Goal: Information Seeking & Learning: Learn about a topic

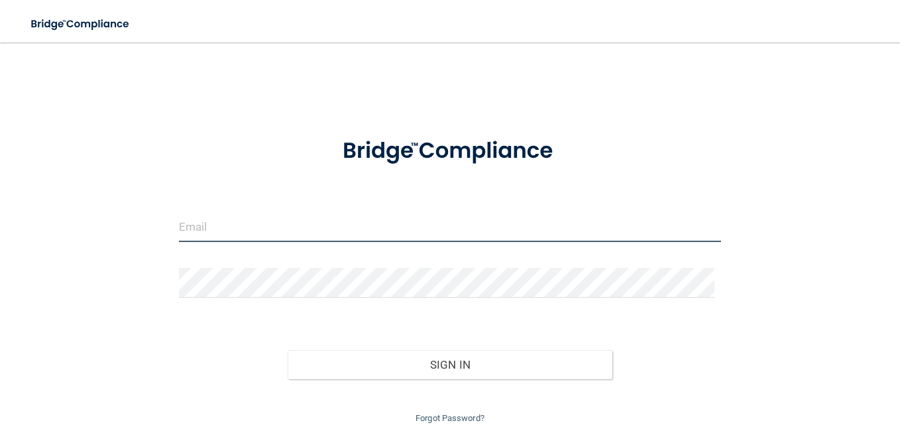
click at [248, 225] on input "email" at bounding box center [450, 227] width 542 height 30
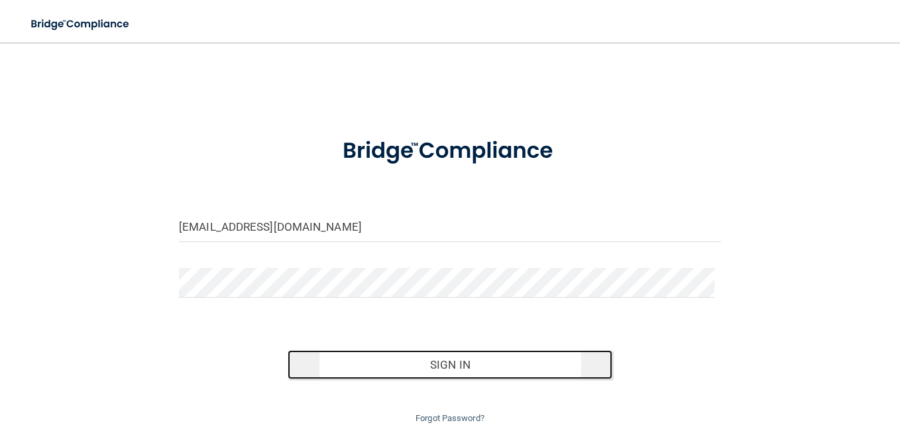
click at [438, 360] on button "Sign In" at bounding box center [450, 364] width 325 height 29
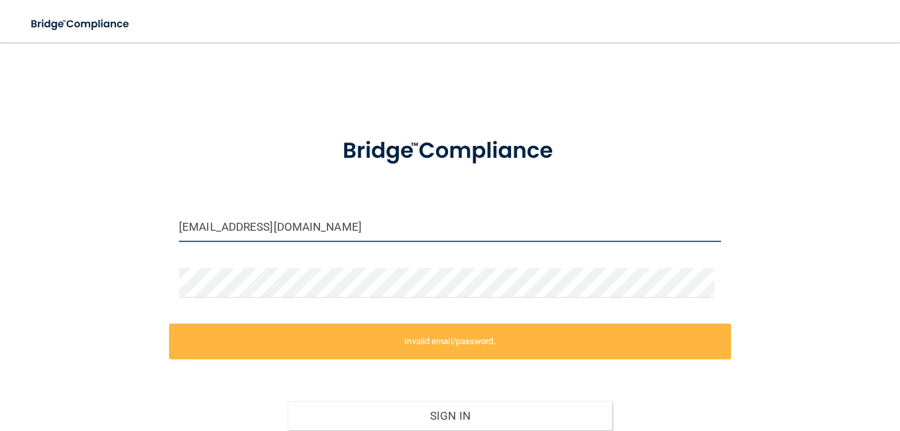
click at [319, 223] on input "emm028@bucknell.edu" at bounding box center [450, 227] width 542 height 30
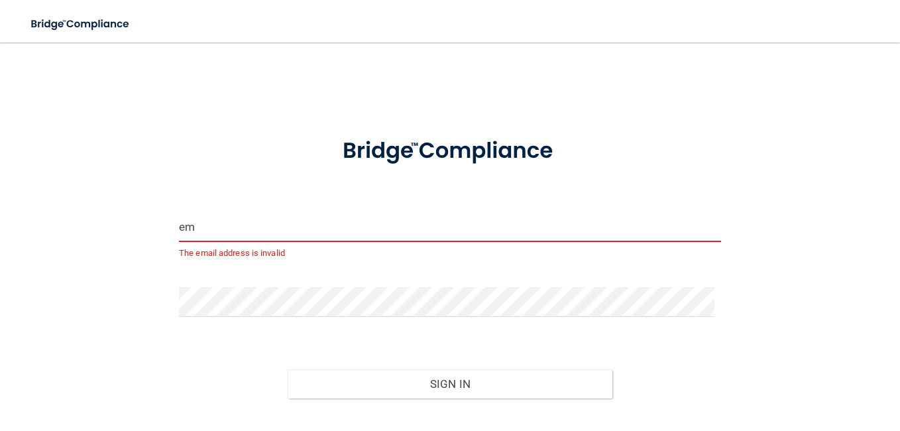
type input "e"
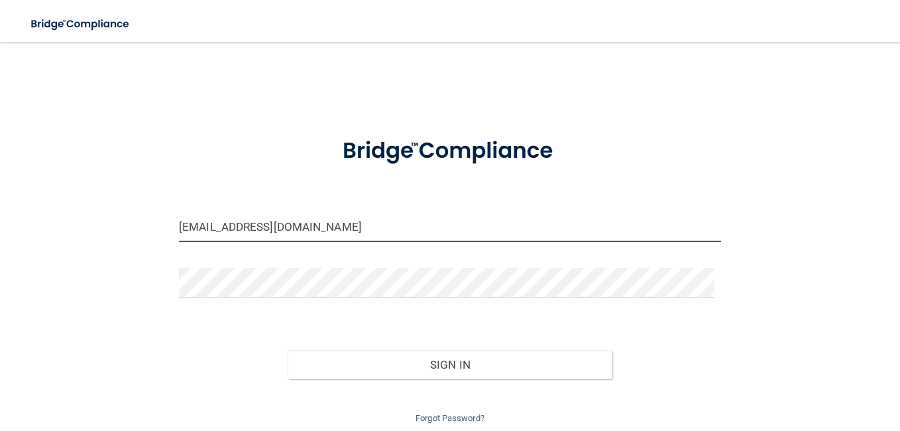
type input "[EMAIL_ADDRESS][DOMAIN_NAME]"
click at [220, 382] on div "Forgot Password?" at bounding box center [450, 403] width 562 height 48
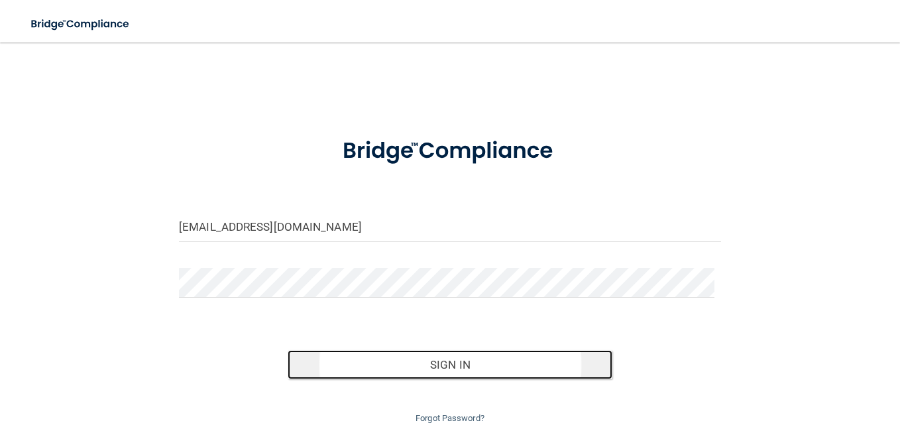
click at [465, 362] on button "Sign In" at bounding box center [450, 364] width 325 height 29
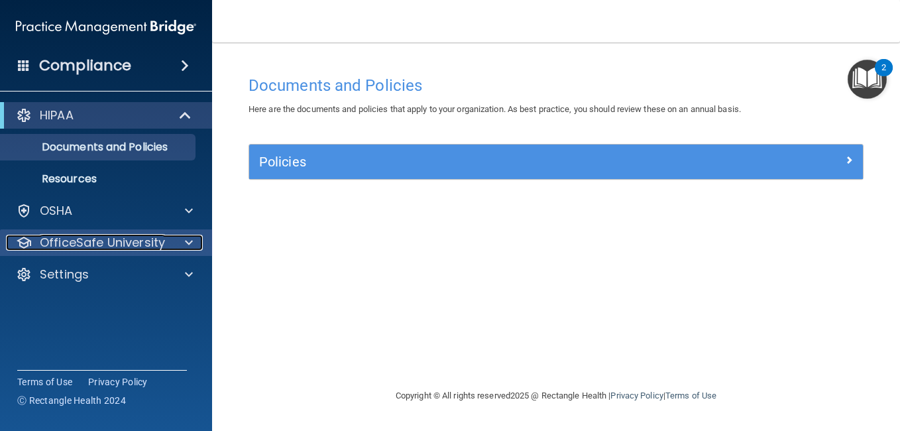
click at [187, 243] on span at bounding box center [189, 243] width 8 height 16
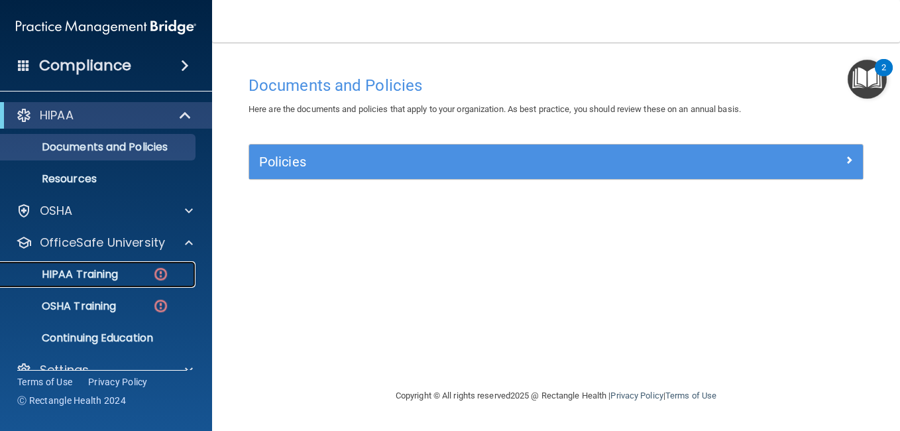
click at [101, 274] on p "HIPAA Training" at bounding box center [63, 274] width 109 height 13
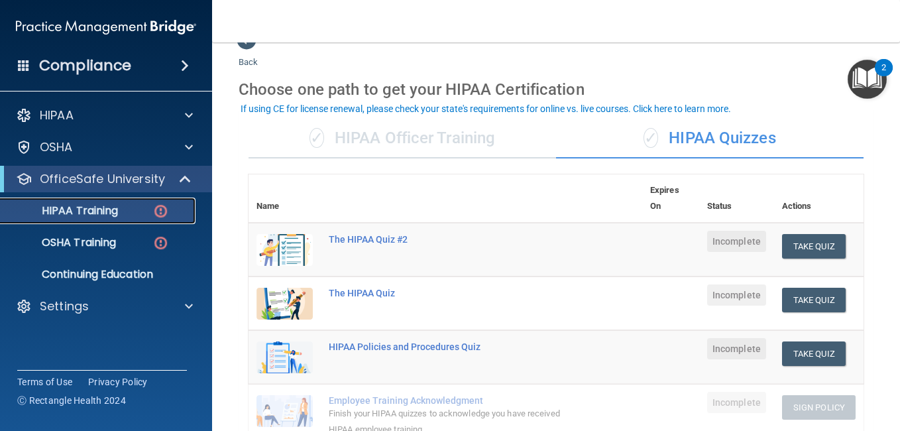
scroll to position [53, 0]
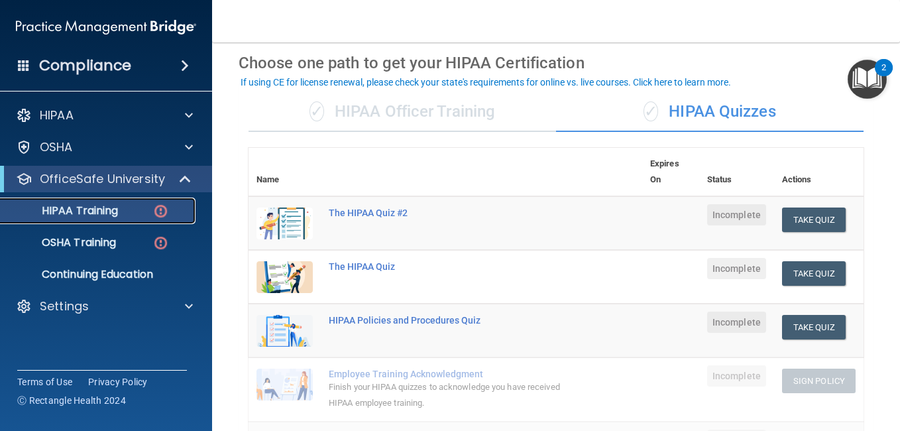
click at [89, 208] on p "HIPAA Training" at bounding box center [63, 210] width 109 height 13
click at [787, 218] on button "Take Quiz" at bounding box center [814, 219] width 64 height 25
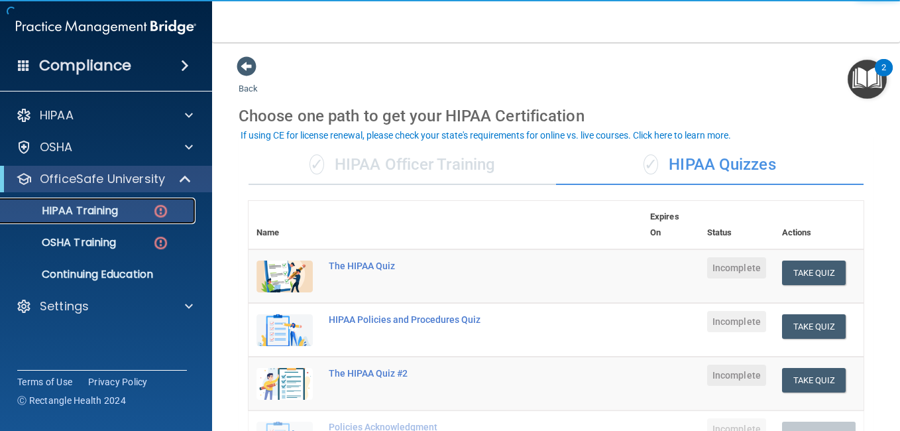
click at [162, 209] on img at bounding box center [160, 211] width 17 height 17
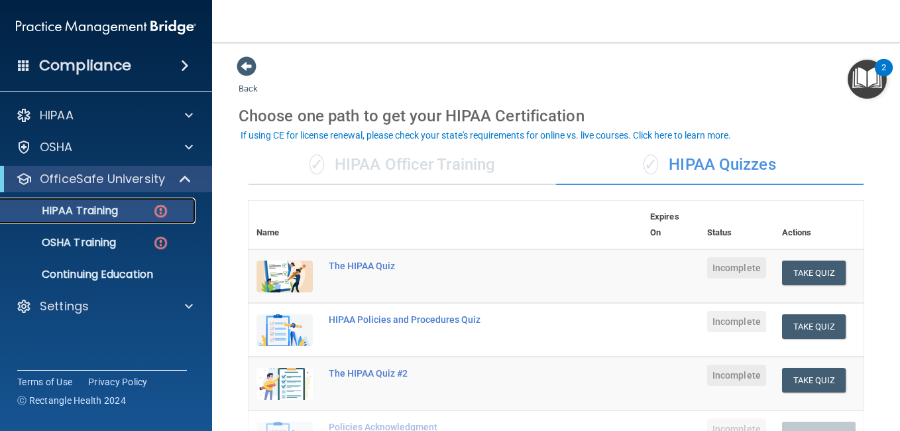
click at [162, 209] on img at bounding box center [160, 211] width 17 height 17
click at [376, 171] on div "✓ HIPAA Officer Training" at bounding box center [401, 165] width 307 height 40
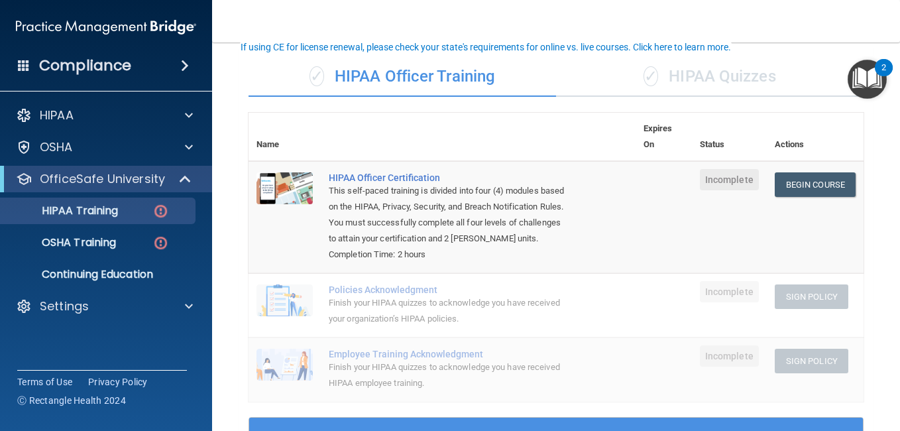
scroll to position [150, 0]
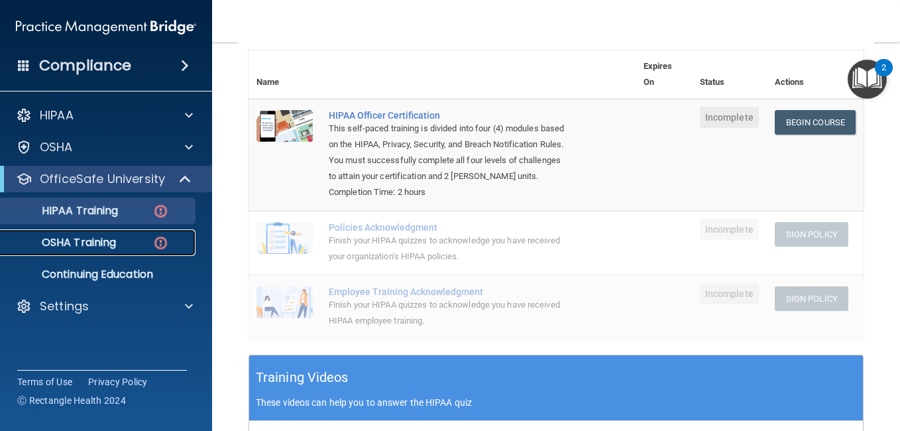
click at [101, 242] on p "OSHA Training" at bounding box center [62, 242] width 107 height 13
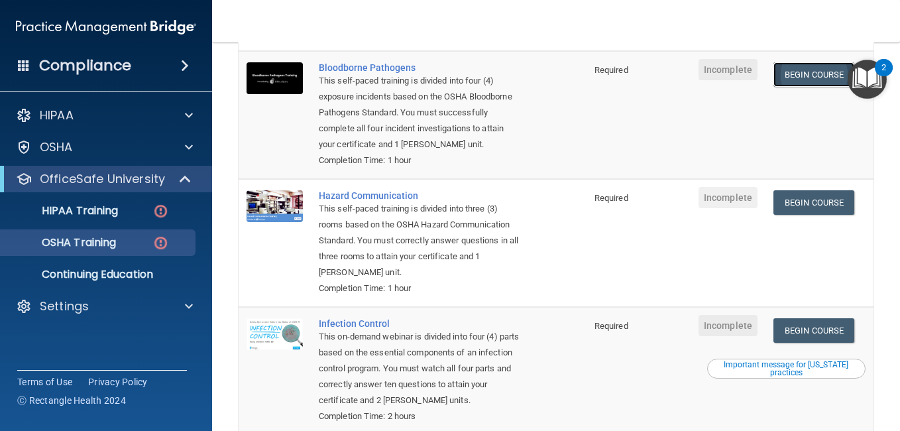
click at [821, 72] on link "Begin Course" at bounding box center [813, 74] width 81 height 25
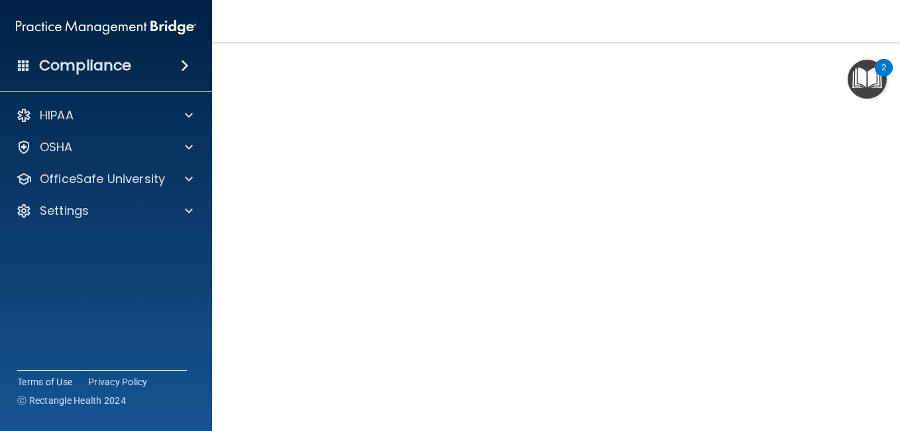
scroll to position [37, 0]
click at [866, 83] on img "Open Resource Center, 2 new notifications" at bounding box center [867, 79] width 39 height 39
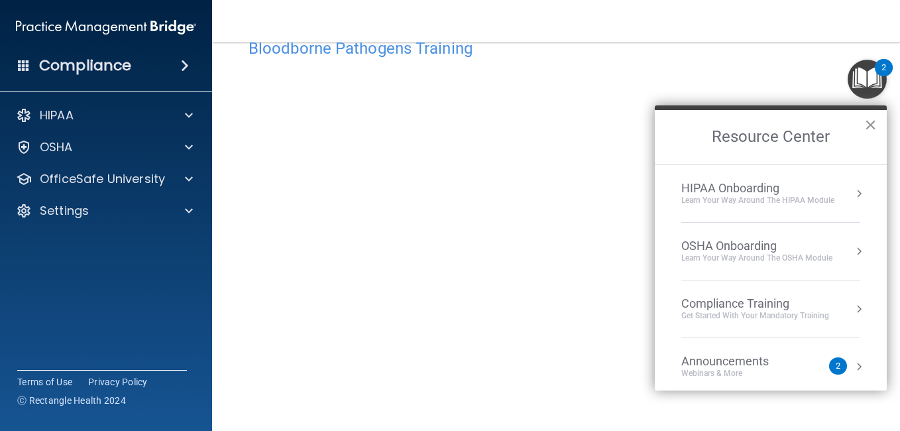
click at [867, 123] on button "×" at bounding box center [870, 124] width 13 height 21
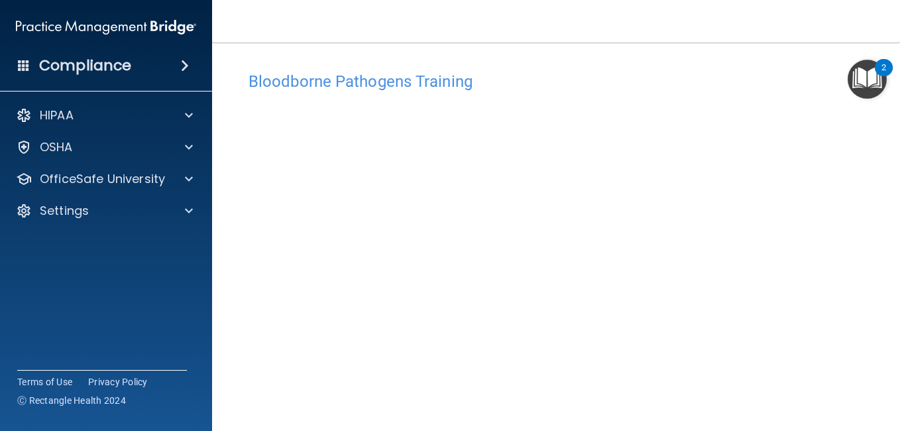
scroll to position [0, 0]
click at [865, 76] on img "Open Resource Center, 2 new notifications" at bounding box center [867, 79] width 39 height 39
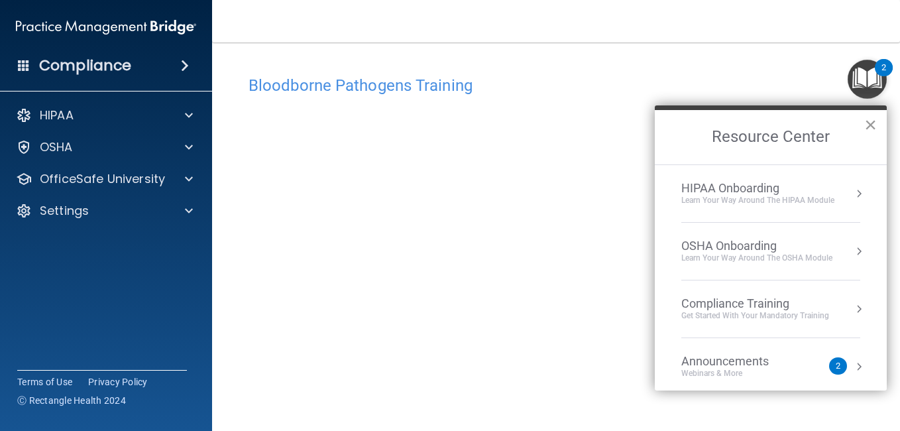
click at [872, 124] on button "×" at bounding box center [870, 124] width 13 height 21
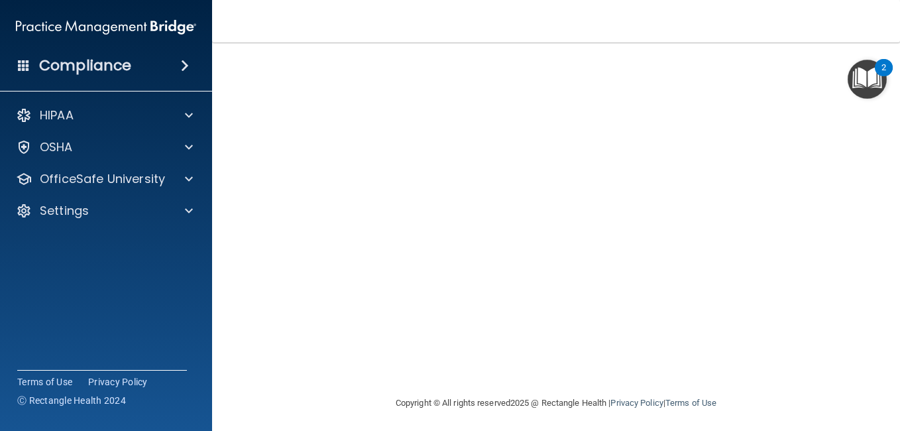
scroll to position [137, 0]
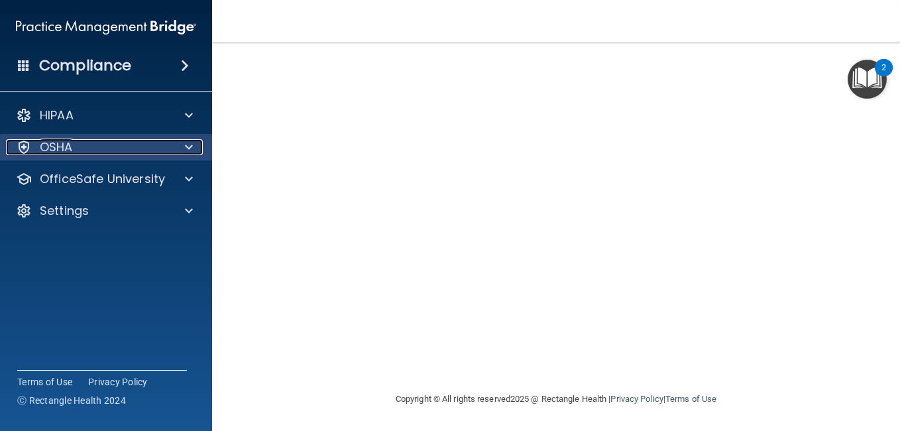
click at [191, 146] on span at bounding box center [189, 147] width 8 height 16
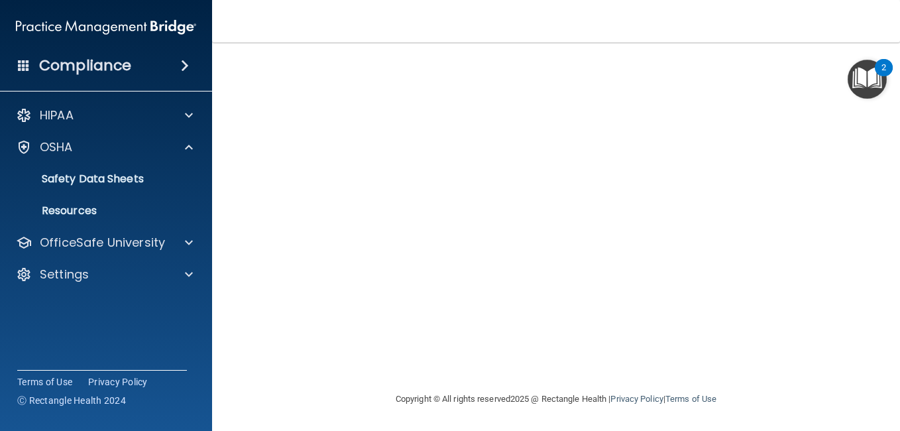
click at [243, 102] on div "Bloodborne Pathogens Training This course doesn’t expire until . Are you sure y…" at bounding box center [556, 161] width 635 height 459
click at [871, 79] on img "Open Resource Center, 2 new notifications" at bounding box center [867, 79] width 39 height 39
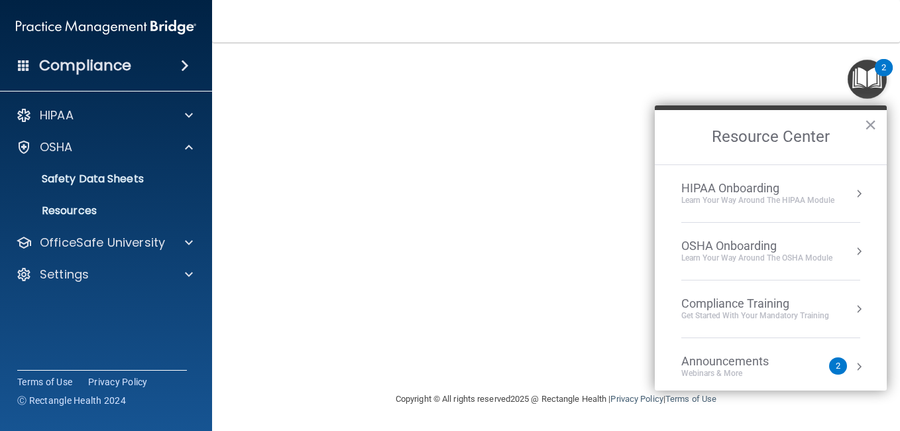
click at [828, 193] on div "HIPAA Onboarding" at bounding box center [757, 188] width 153 height 15
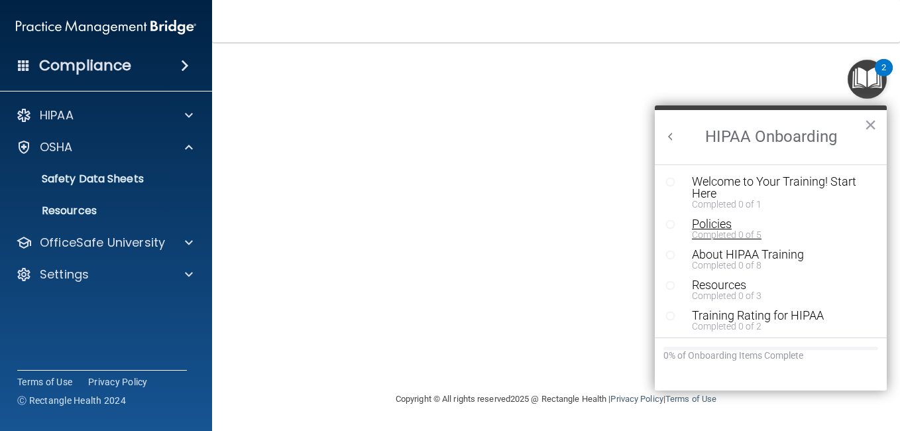
scroll to position [0, 0]
click at [872, 123] on button "×" at bounding box center [870, 124] width 13 height 21
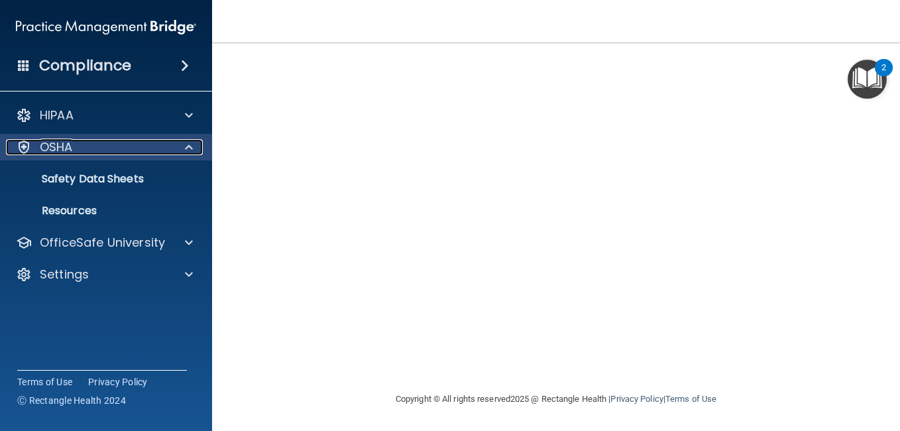
click at [190, 146] on span at bounding box center [189, 147] width 8 height 16
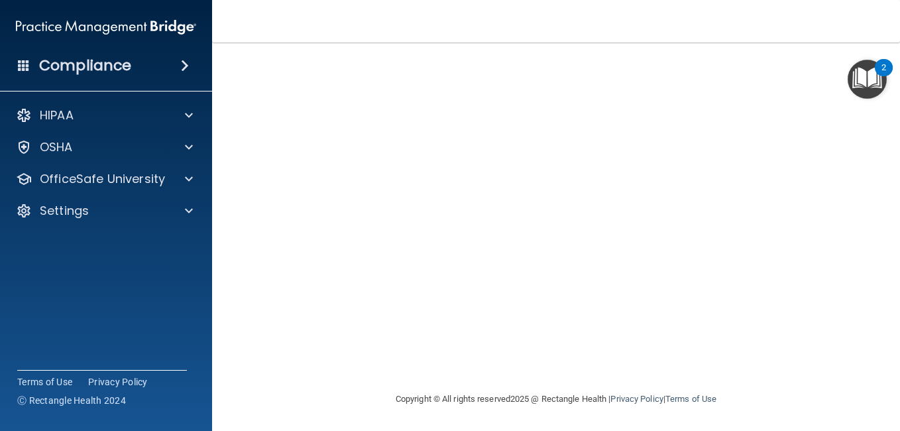
click at [235, 133] on main "Bloodborne Pathogens Training This course doesn’t expire until . Are you sure y…" at bounding box center [556, 236] width 688 height 388
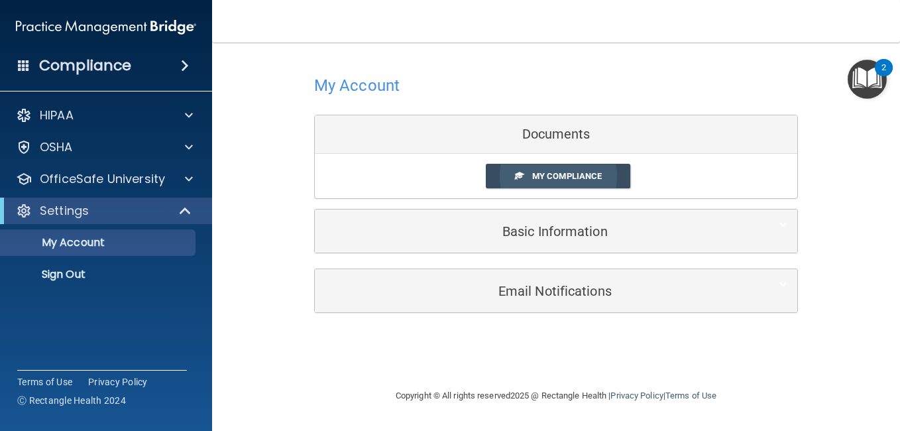
click at [581, 174] on span "My Compliance" at bounding box center [567, 176] width 70 height 10
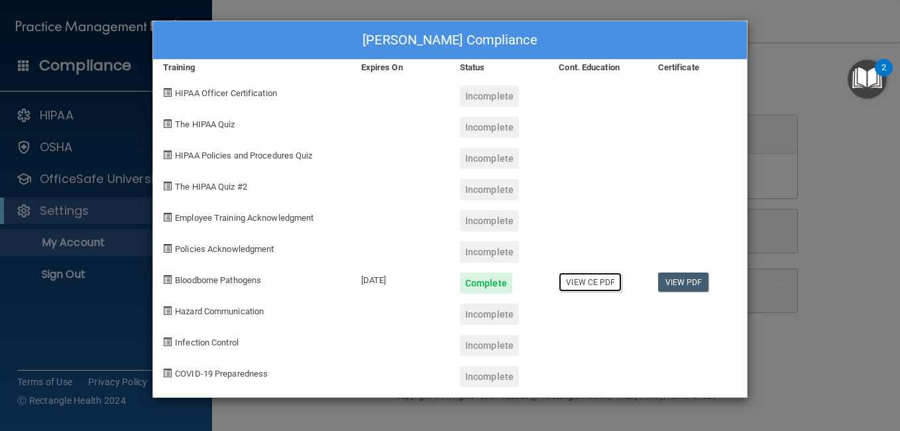
click at [602, 281] on link "View CE PDF" at bounding box center [590, 281] width 63 height 19
click at [803, 85] on div "Donna Dzurenda's Compliance Training Expires On Status Cont. Education Certific…" at bounding box center [450, 215] width 900 height 431
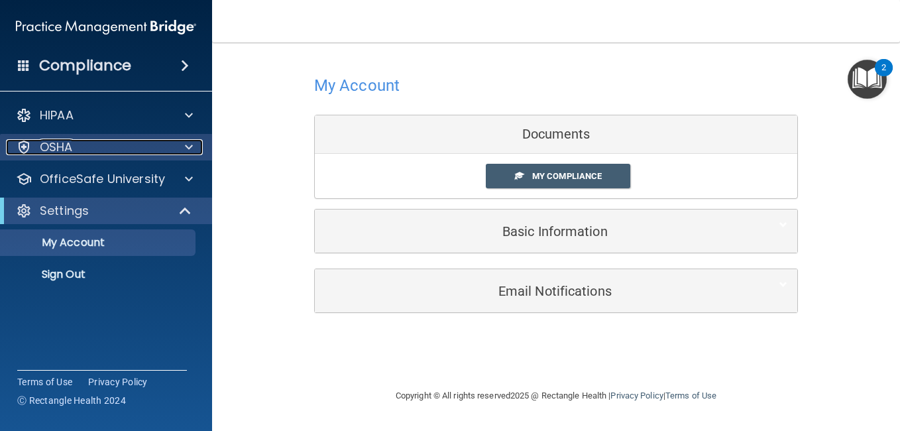
click at [188, 146] on span at bounding box center [189, 147] width 8 height 16
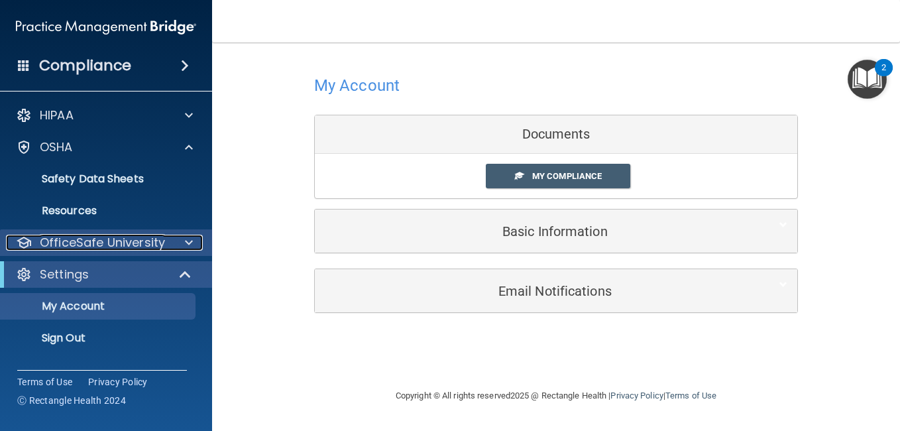
click at [188, 241] on span at bounding box center [189, 243] width 8 height 16
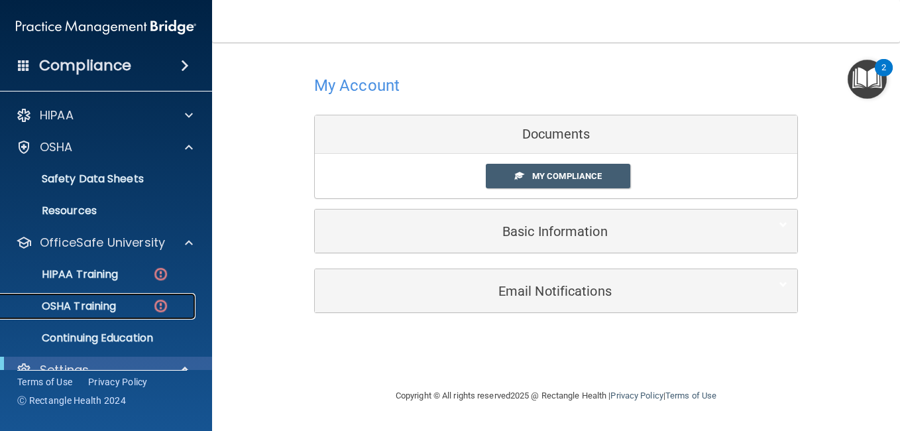
click at [118, 306] on div "OSHA Training" at bounding box center [99, 306] width 181 height 13
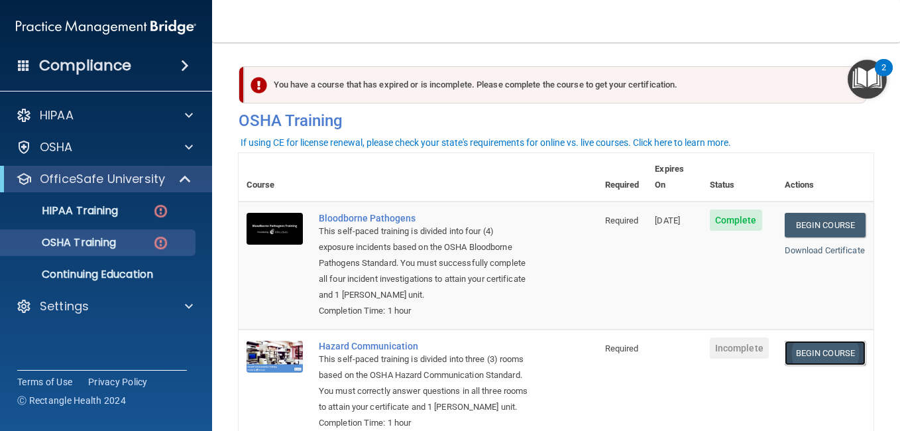
click at [795, 354] on link "Begin Course" at bounding box center [825, 353] width 81 height 25
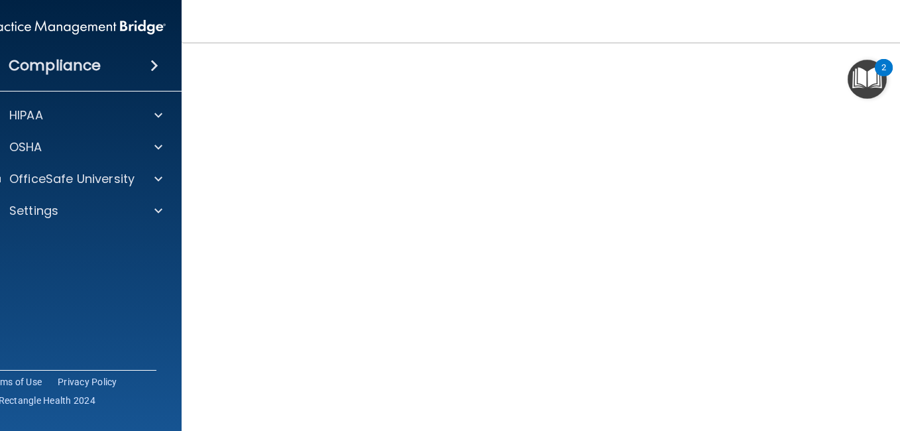
scroll to position [68, 0]
click at [154, 148] on span at bounding box center [158, 147] width 8 height 16
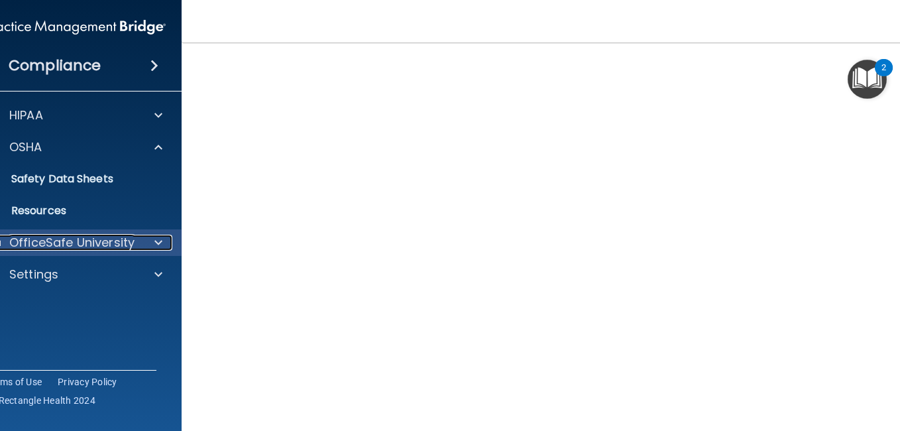
click at [148, 245] on div at bounding box center [156, 243] width 33 height 16
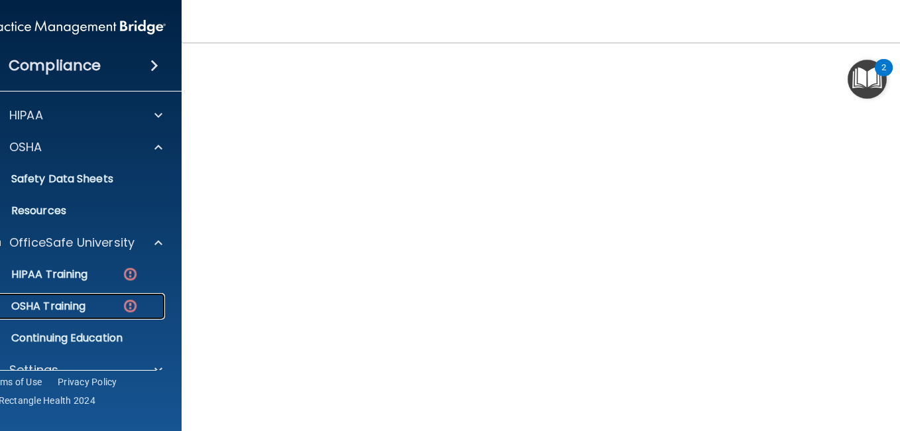
click at [70, 304] on p "OSHA Training" at bounding box center [31, 306] width 107 height 13
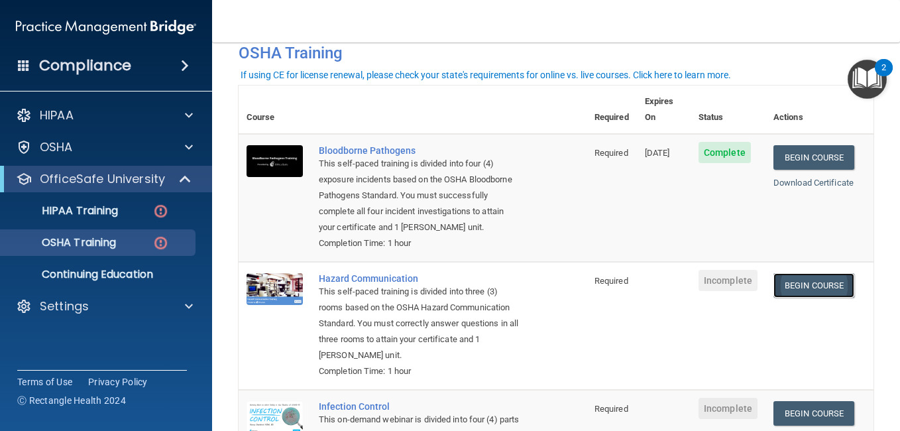
click at [822, 282] on link "Begin Course" at bounding box center [813, 285] width 81 height 25
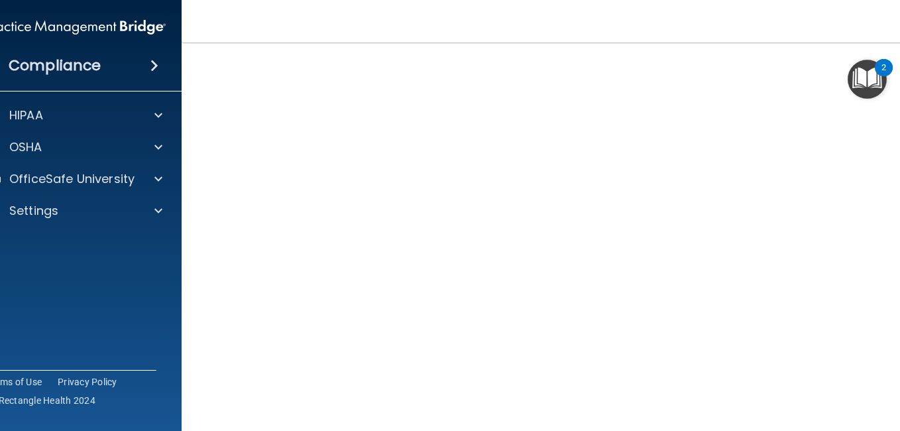
scroll to position [68, 0]
drag, startPoint x: 893, startPoint y: 420, endPoint x: 892, endPoint y: 427, distance: 6.7
click at [892, 427] on div "Hazard Communication Training This course doesn’t expire until . Are you sure y…" at bounding box center [556, 245] width 696 height 488
click at [154, 146] on span at bounding box center [158, 147] width 8 height 16
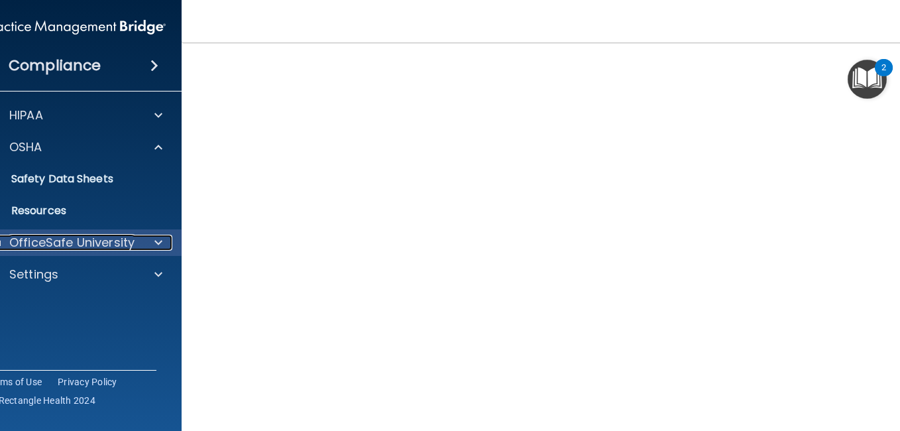
click at [154, 239] on span at bounding box center [158, 243] width 8 height 16
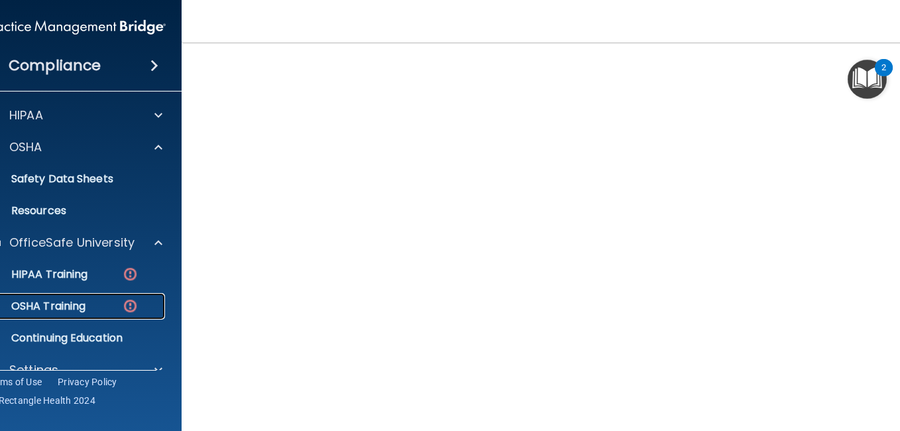
click at [130, 305] on img at bounding box center [130, 306] width 17 height 17
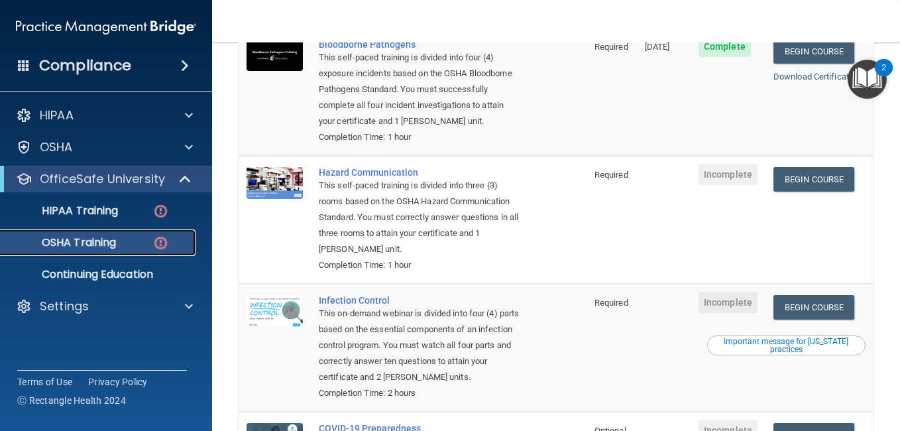
scroll to position [200, 0]
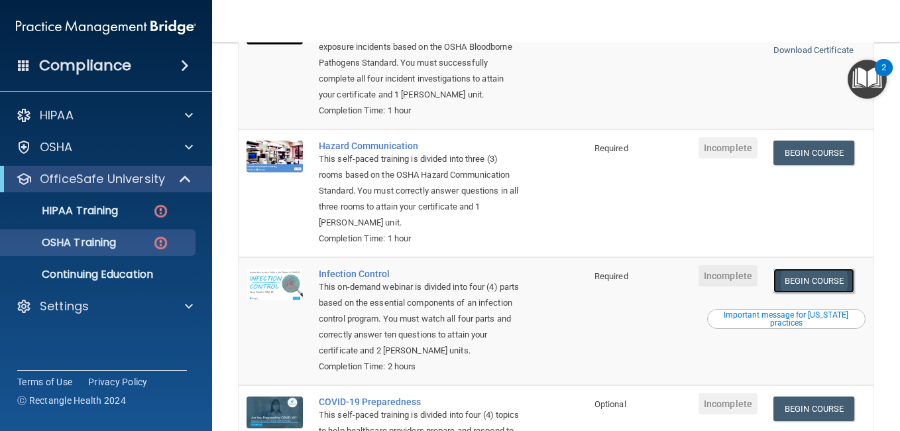
click at [804, 281] on link "Begin Course" at bounding box center [813, 280] width 81 height 25
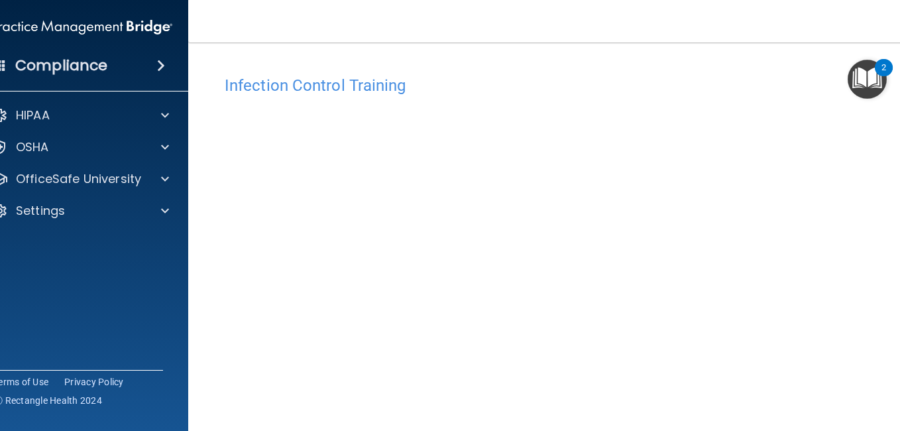
click at [895, 426] on main "Infection Control Training This course doesn’t expire until . Are you sure you …" at bounding box center [556, 236] width 736 height 388
drag, startPoint x: 891, startPoint y: 425, endPoint x: 895, endPoint y: 327, distance: 97.5
click at [895, 327] on main "Infection Control Training This course doesn’t expire until . Are you sure you …" at bounding box center [556, 236] width 736 height 388
drag, startPoint x: 893, startPoint y: 420, endPoint x: 883, endPoint y: 266, distance: 154.1
click at [883, 266] on main "Infection Control Training This course doesn’t expire until . Are you sure you …" at bounding box center [556, 236] width 736 height 388
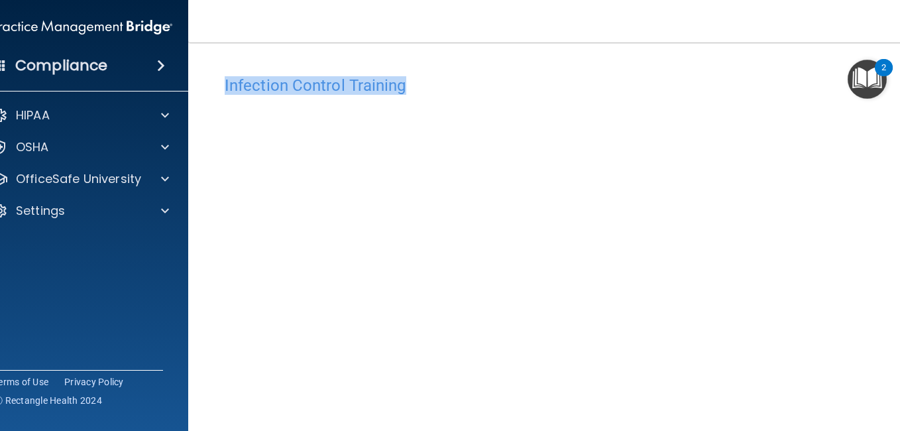
drag, startPoint x: 659, startPoint y: 72, endPoint x: 679, endPoint y: -13, distance: 86.5
click at [679, 0] on html "Compliance HIPAA Documents and Policies Report an Incident Business Associates …" at bounding box center [450, 215] width 900 height 431
drag, startPoint x: 888, startPoint y: 427, endPoint x: 896, endPoint y: 347, distance: 81.2
click at [899, 349] on html "Compliance HIPAA Documents and Policies Report an Incident Business Associates …" at bounding box center [450, 215] width 900 height 431
drag, startPoint x: 897, startPoint y: 427, endPoint x: 892, endPoint y: 371, distance: 55.9
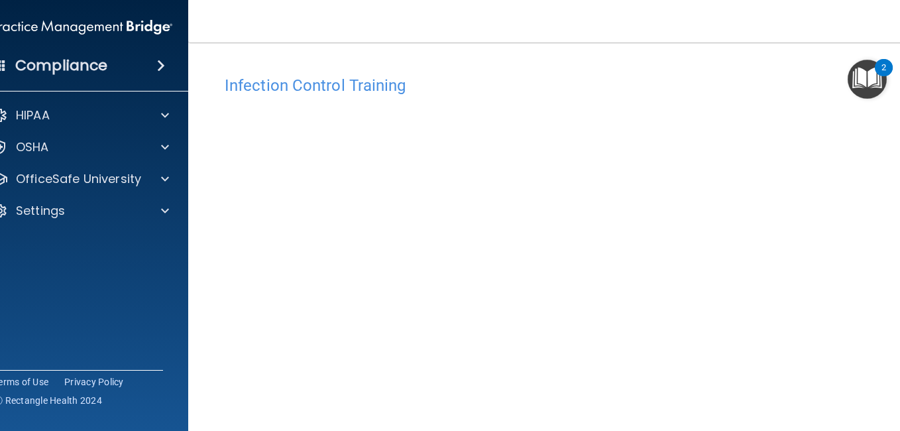
click at [892, 371] on main "Infection Control Training This course doesn’t expire until . Are you sure you …" at bounding box center [556, 236] width 736 height 388
click at [897, 421] on main "Infection Control Training This course doesn’t expire until . Are you sure you …" at bounding box center [556, 236] width 736 height 388
drag, startPoint x: 860, startPoint y: 30, endPoint x: 861, endPoint y: -37, distance: 67.6
click at [861, 0] on html "Compliance HIPAA Documents and Policies Report an Incident Business Associates …" at bounding box center [450, 215] width 900 height 431
click at [42, 146] on p "OSHA" at bounding box center [32, 147] width 33 height 16
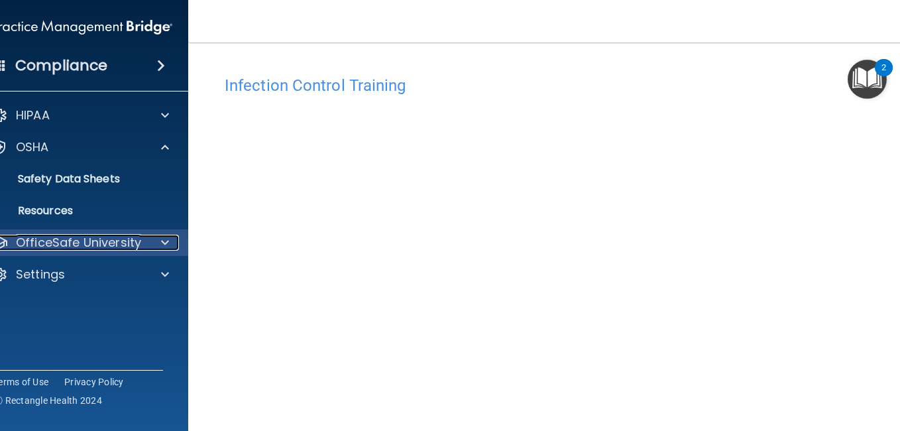
click at [161, 242] on span at bounding box center [165, 243] width 8 height 16
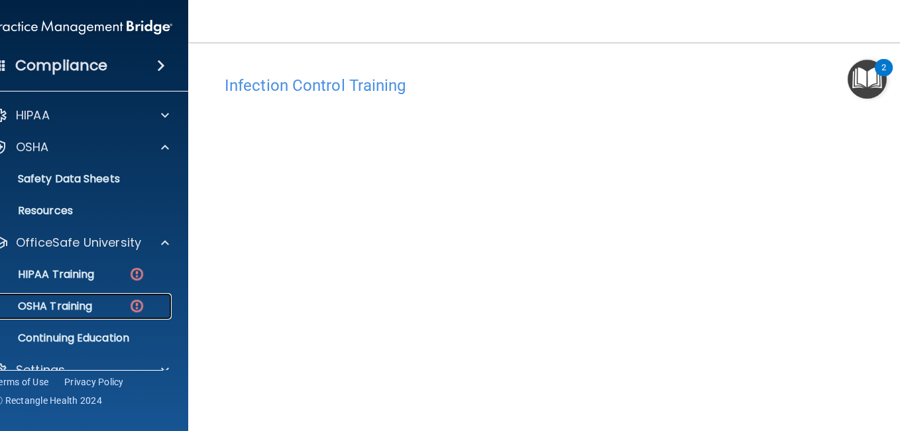
click at [111, 301] on div "OSHA Training" at bounding box center [75, 306] width 181 height 13
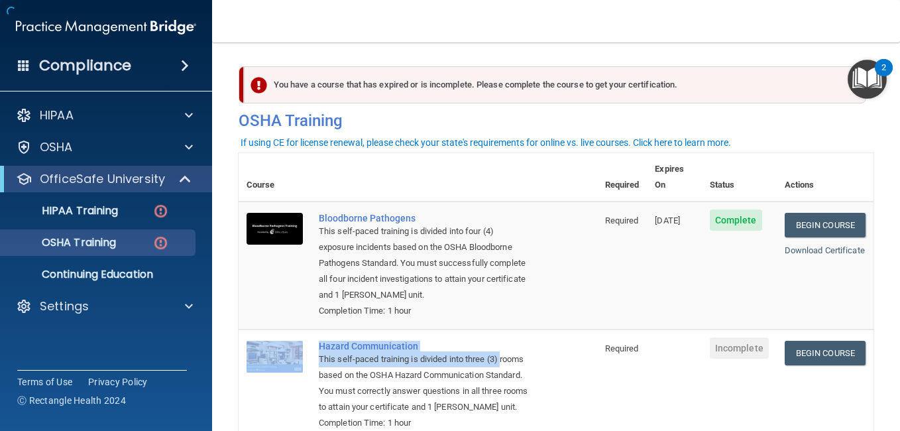
click at [313, 382] on tr "Hazard Communication This self-paced training is divided into three (3) rooms b…" at bounding box center [556, 385] width 635 height 112
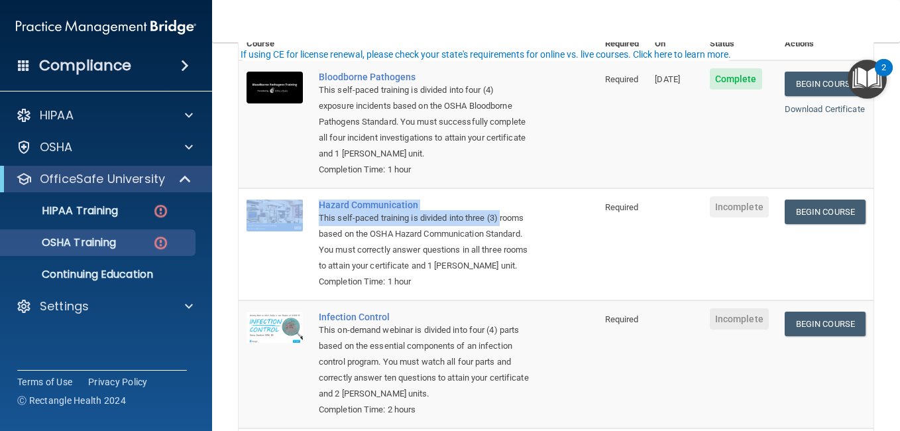
scroll to position [186, 0]
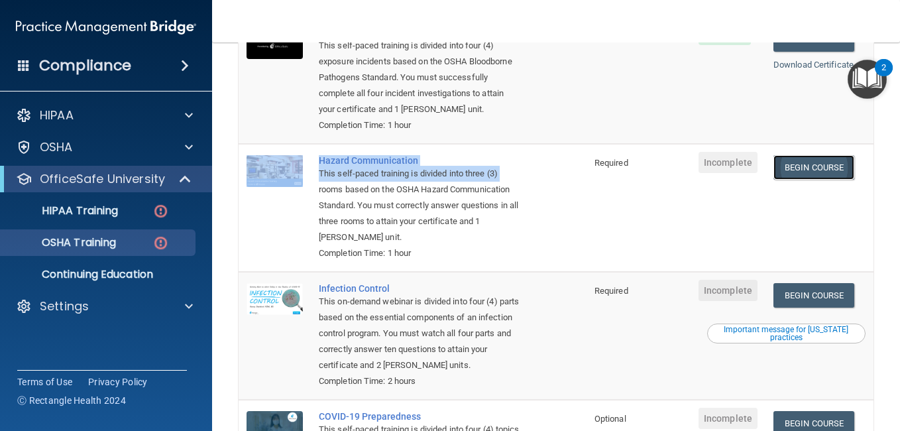
click at [827, 170] on link "Begin Course" at bounding box center [813, 167] width 81 height 25
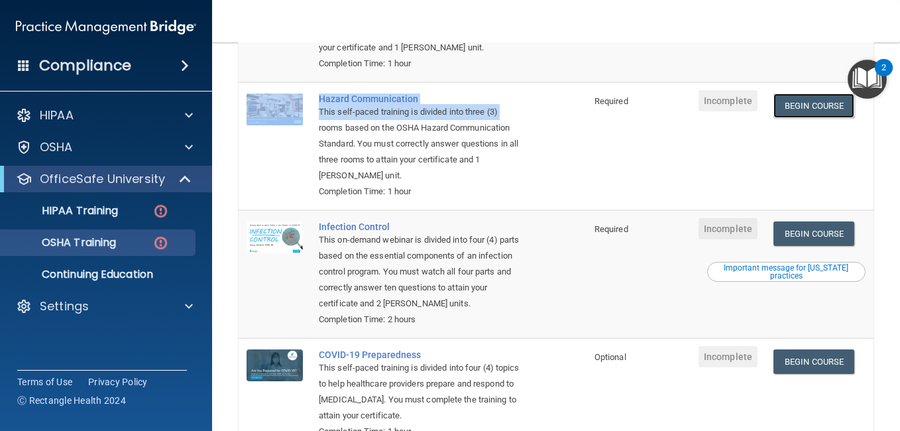
scroll to position [336, 0]
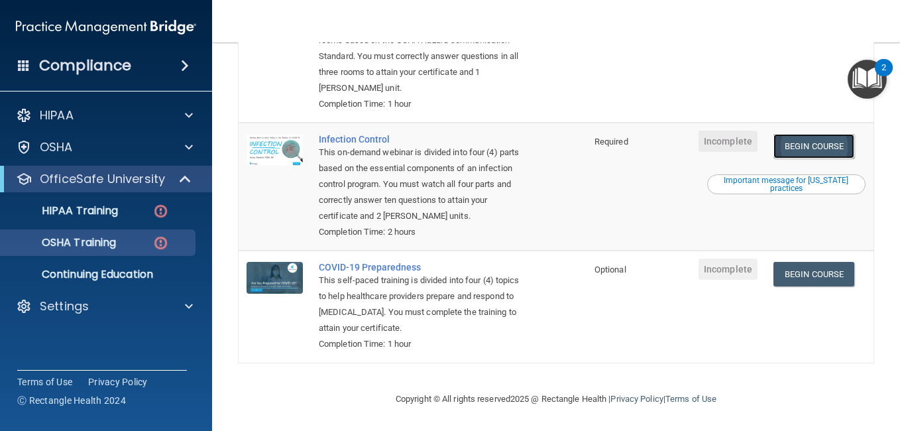
click at [806, 145] on link "Begin Course" at bounding box center [813, 146] width 81 height 25
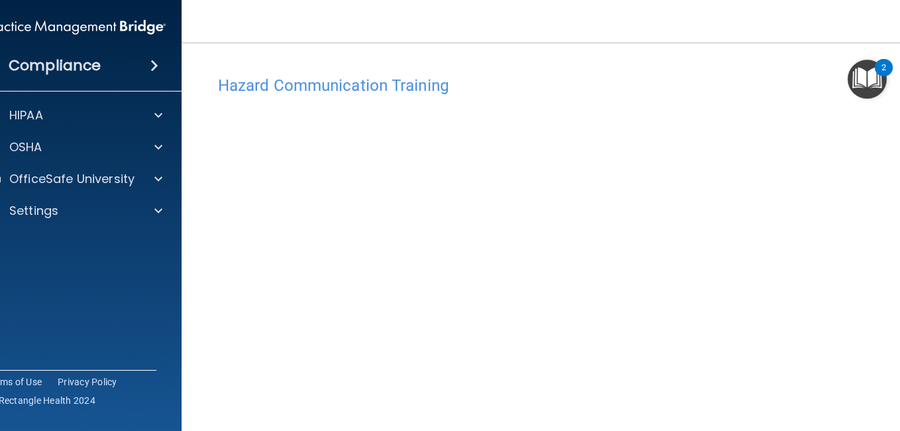
scroll to position [68, 0]
click at [895, 419] on div "Hazard Communication Training This course doesn’t expire until . Are you sure y…" at bounding box center [556, 245] width 696 height 488
drag, startPoint x: 893, startPoint y: 412, endPoint x: 897, endPoint y: 351, distance: 61.1
click at [898, 351] on div "Hazard Communication Training This course doesn’t expire until . Are you sure y…" at bounding box center [556, 245] width 696 height 488
drag, startPoint x: 895, startPoint y: 406, endPoint x: 900, endPoint y: 447, distance: 40.7
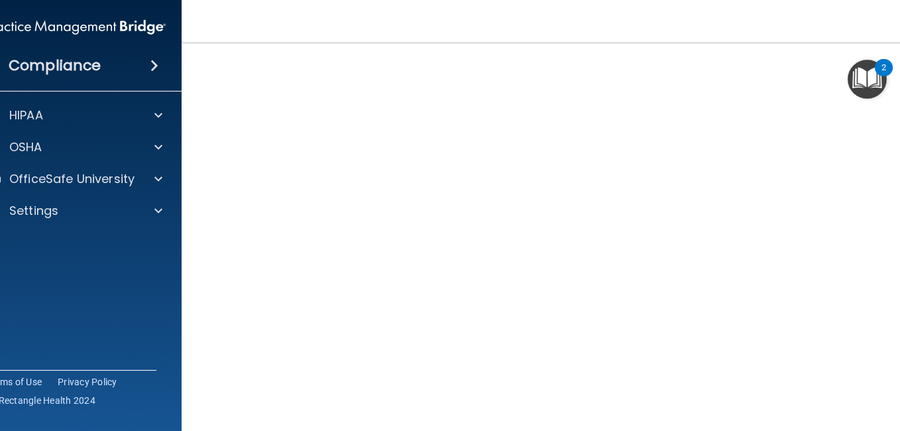
click at [899, 430] on html "Compliance HIPAA Documents and Policies Report an Incident Business Associates …" at bounding box center [450, 215] width 900 height 431
drag, startPoint x: 842, startPoint y: 21, endPoint x: 830, endPoint y: -49, distance: 70.5
click at [830, 0] on html "Compliance HIPAA Documents and Policies Report an Incident Business Associates …" at bounding box center [450, 215] width 900 height 431
drag, startPoint x: 278, startPoint y: 9, endPoint x: 298, endPoint y: -7, distance: 26.0
click at [298, 0] on html "Compliance HIPAA Documents and Policies Report an Incident Business Associates …" at bounding box center [450, 215] width 900 height 431
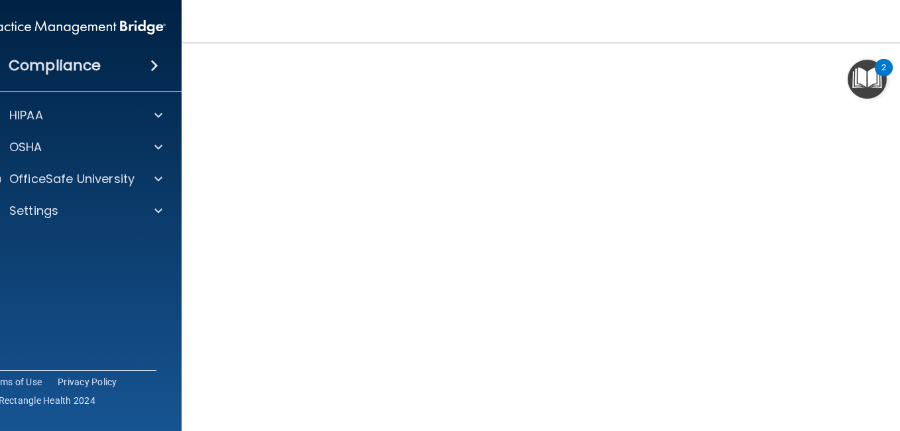
drag, startPoint x: 893, startPoint y: 425, endPoint x: 899, endPoint y: 407, distance: 19.1
click at [899, 408] on html "Compliance HIPAA Documents and Policies Report an Incident Business Associates …" at bounding box center [450, 215] width 900 height 431
drag, startPoint x: 895, startPoint y: 425, endPoint x: 892, endPoint y: 331, distance: 94.8
click at [892, 331] on div "Hazard Communication Training This course doesn’t expire until . Are you sure y…" at bounding box center [556, 245] width 696 height 488
drag, startPoint x: 893, startPoint y: 415, endPoint x: 893, endPoint y: 389, distance: 25.8
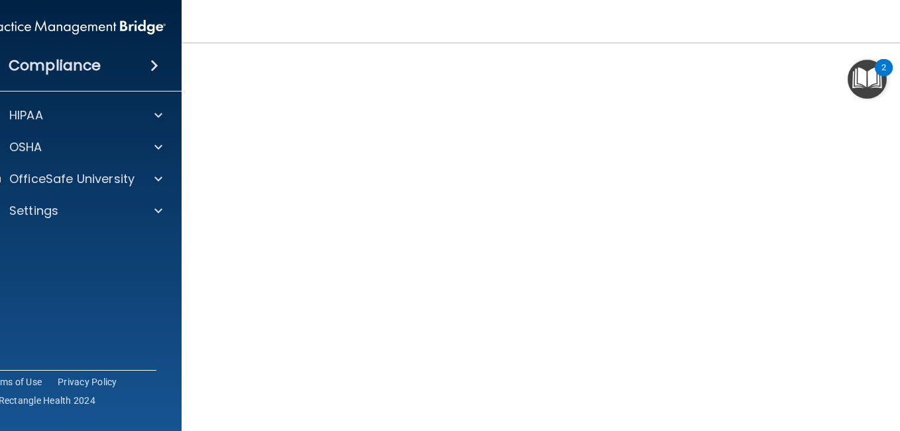
click at [893, 392] on div "Hazard Communication Training This course doesn’t expire until . Are you sure y…" at bounding box center [556, 245] width 696 height 488
drag, startPoint x: 900, startPoint y: 384, endPoint x: 899, endPoint y: 264, distance: 119.3
click at [899, 266] on html "Compliance HIPAA Documents and Policies Report an Incident Business Associates …" at bounding box center [450, 215] width 900 height 431
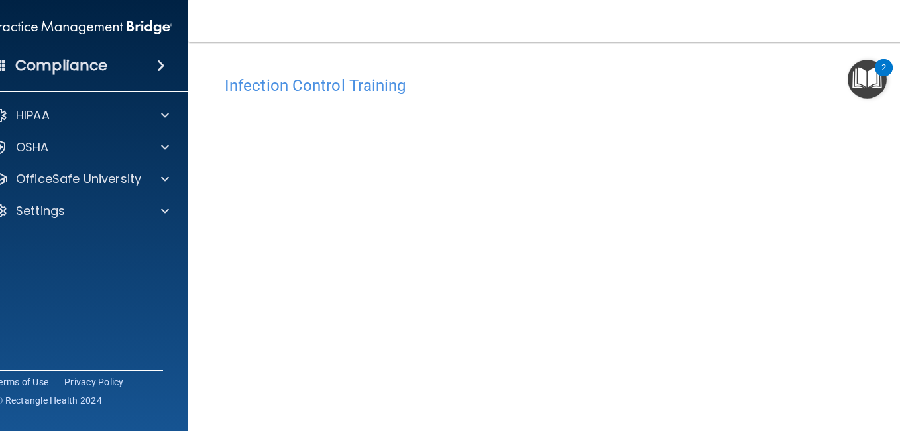
drag, startPoint x: 887, startPoint y: 420, endPoint x: 899, endPoint y: 321, distance: 99.5
click at [899, 323] on html "Compliance HIPAA Documents and Policies Report an Incident Business Associates …" at bounding box center [450, 215] width 900 height 431
drag, startPoint x: 763, startPoint y: 101, endPoint x: 763, endPoint y: 64, distance: 37.1
click at [763, 64] on div "Infection Control Training This course doesn’t expire until . Are you sure you …" at bounding box center [556, 285] width 683 height 459
drag, startPoint x: 889, startPoint y: 414, endPoint x: 889, endPoint y: 335, distance: 79.5
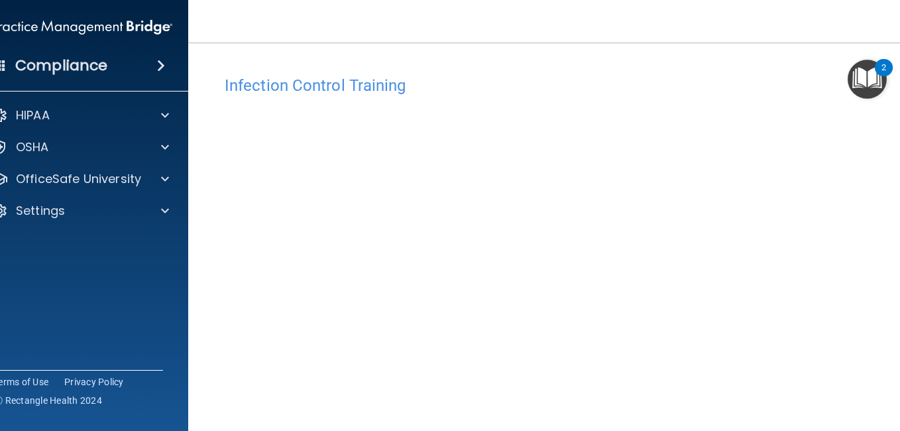
click at [892, 331] on div "Infection Control Training This course doesn’t expire until . Are you sure you …" at bounding box center [556, 298] width 683 height 459
click at [765, 68] on div "Infection Control Training This course doesn’t expire until . Are you sure you …" at bounding box center [556, 285] width 683 height 459
click at [161, 206] on span at bounding box center [165, 211] width 8 height 16
drag, startPoint x: 93, startPoint y: 0, endPoint x: 295, endPoint y: 32, distance: 204.6
click at [295, 32] on nav "Toggle navigation Donna Dzurenda bddz@aol.com Manage My Enterprise Erica Van Pe…" at bounding box center [556, 21] width 736 height 42
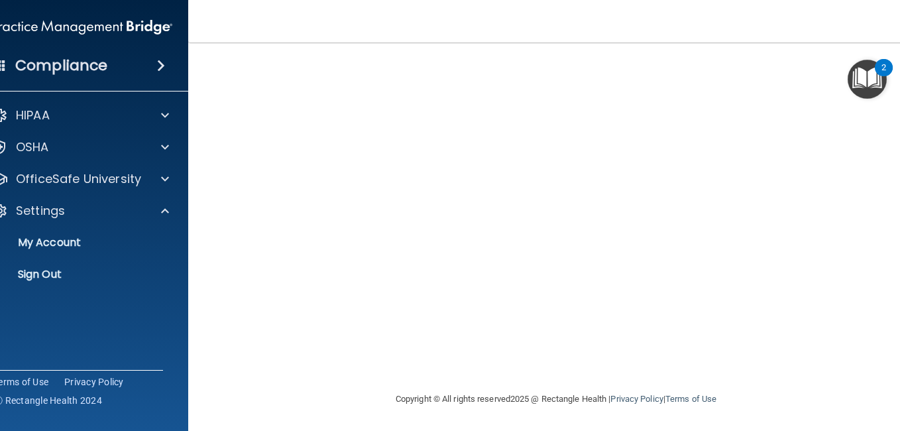
scroll to position [70, 0]
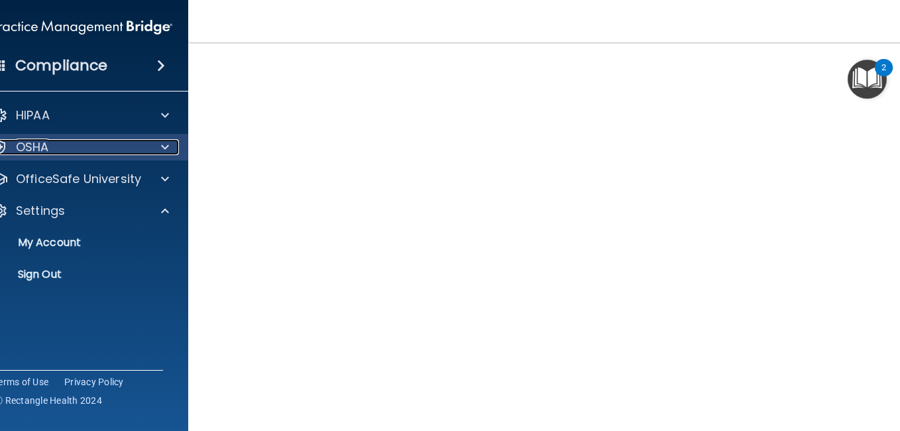
click at [161, 146] on span at bounding box center [165, 147] width 8 height 16
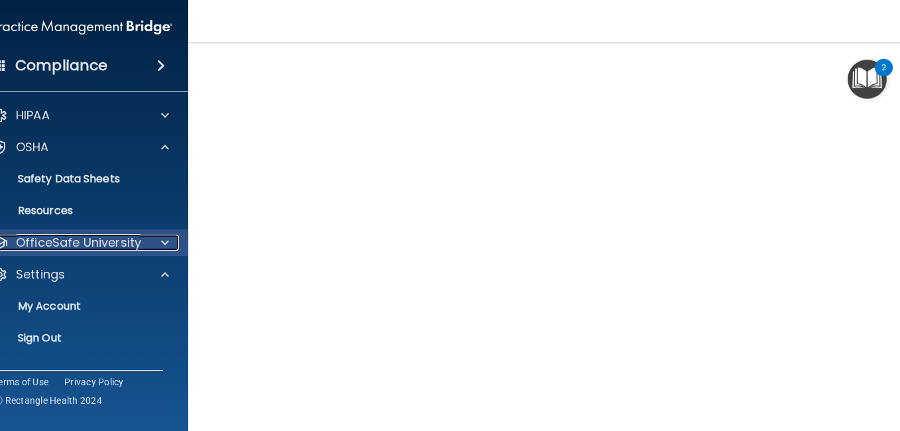
click at [154, 243] on div at bounding box center [162, 243] width 33 height 16
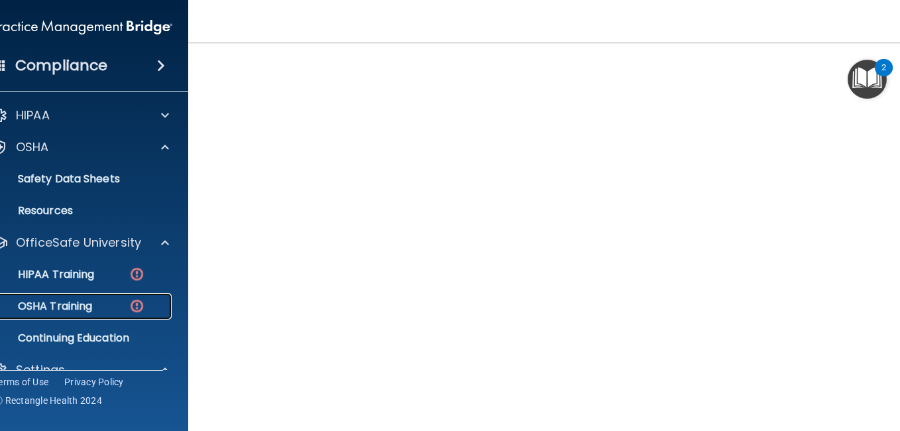
click at [129, 301] on img at bounding box center [137, 306] width 17 height 17
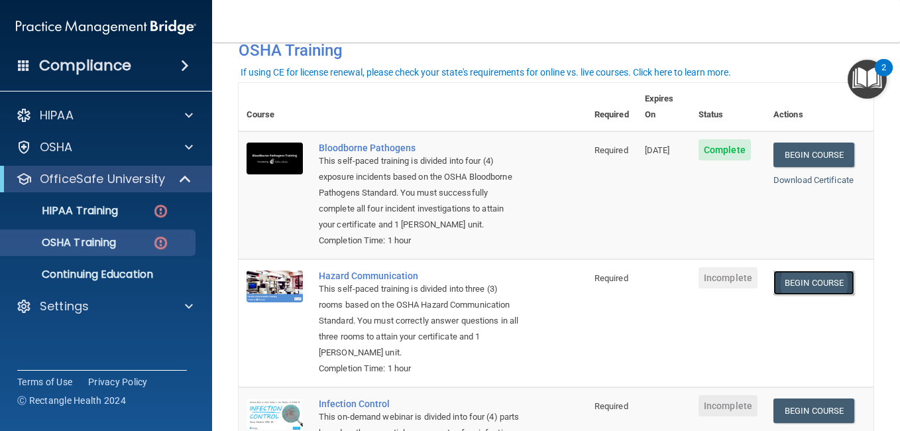
click at [793, 287] on link "Begin Course" at bounding box center [813, 282] width 81 height 25
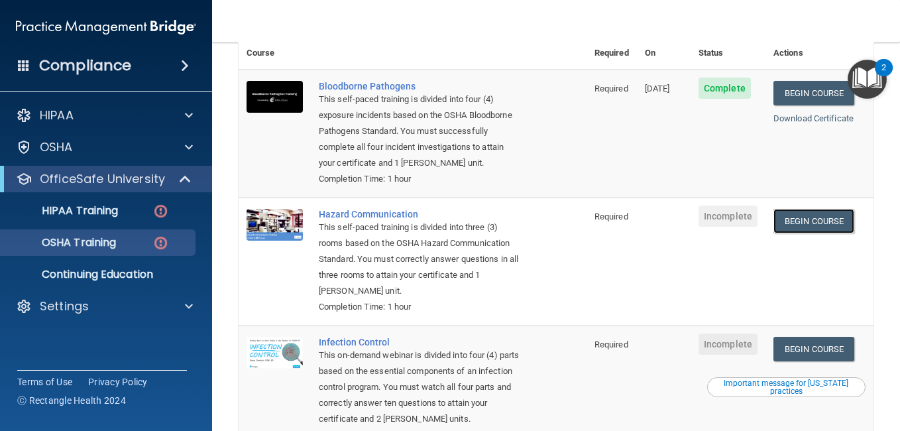
scroll to position [158, 0]
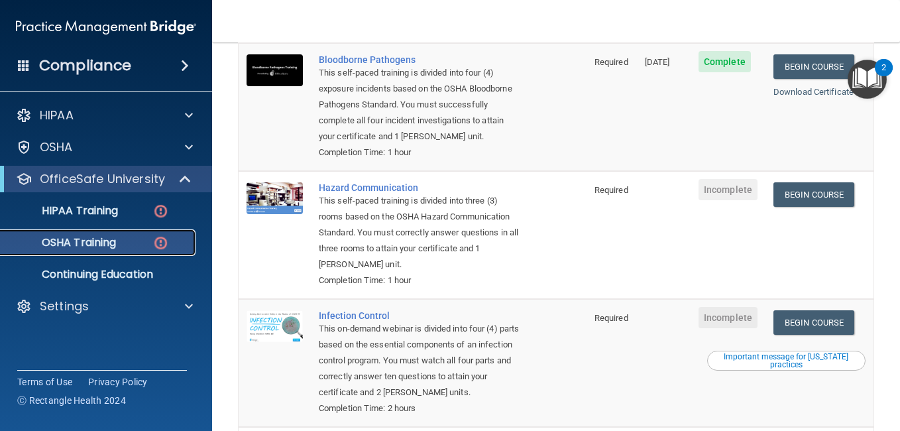
click at [162, 241] on img at bounding box center [160, 243] width 17 height 17
click at [160, 239] on img at bounding box center [160, 243] width 17 height 17
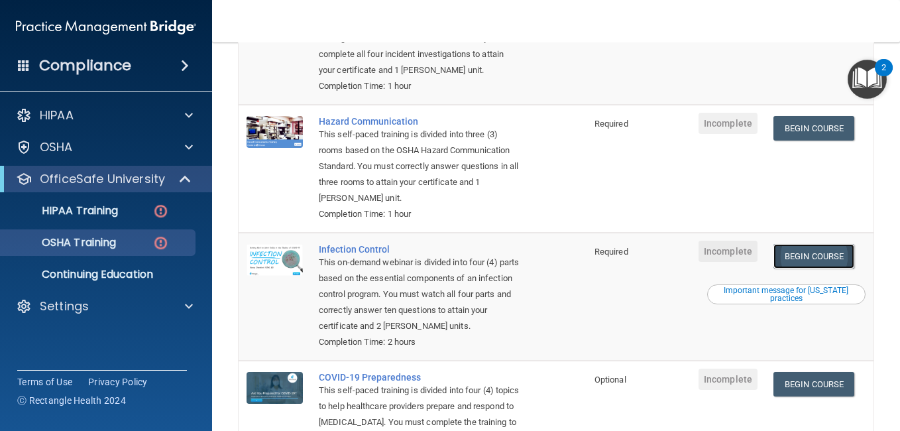
click at [800, 255] on link "Begin Course" at bounding box center [813, 256] width 81 height 25
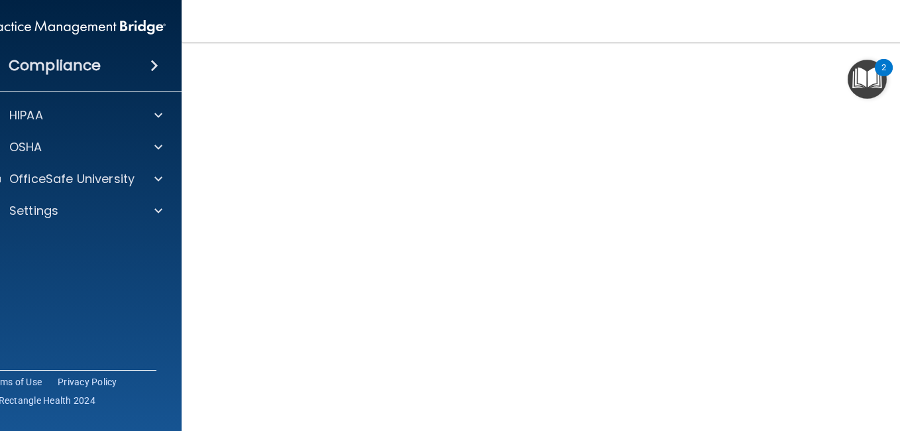
scroll to position [68, 0]
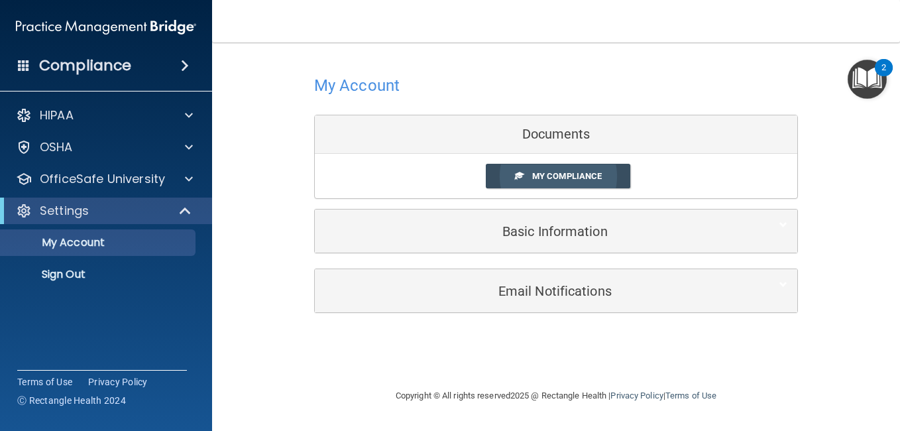
click at [527, 176] on link "My Compliance" at bounding box center [558, 176] width 145 height 25
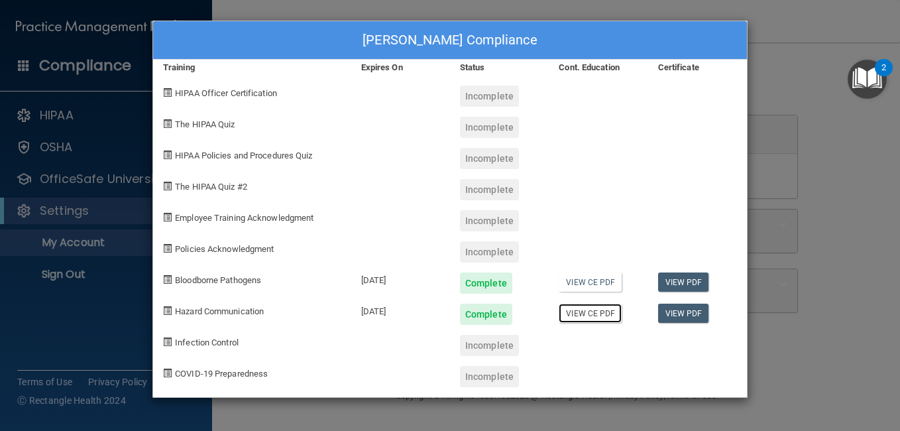
click at [604, 311] on link "View CE PDF" at bounding box center [590, 312] width 63 height 19
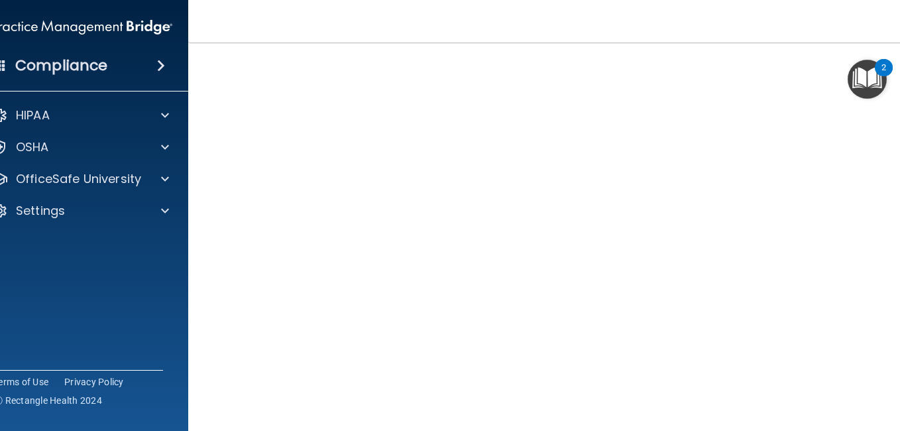
scroll to position [70, 0]
